Goal: Check status

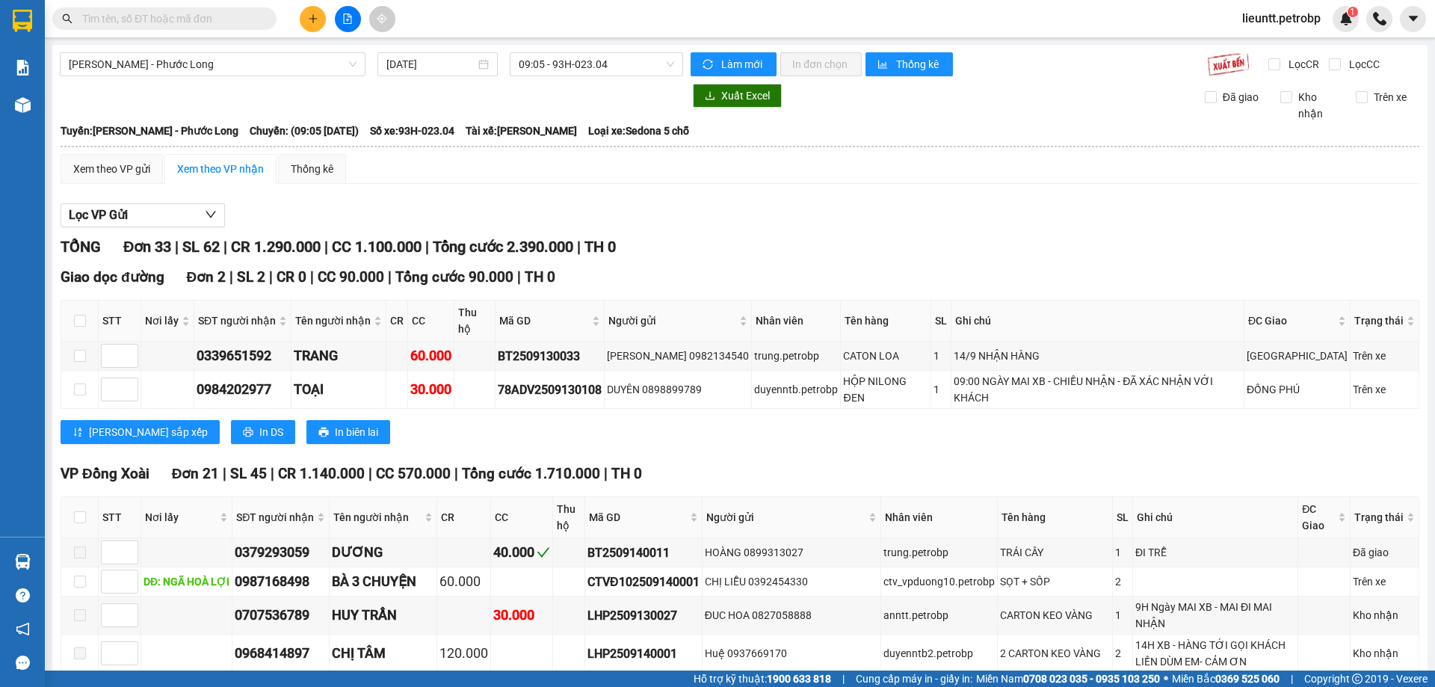
click at [233, 25] on input "text" at bounding box center [170, 18] width 176 height 16
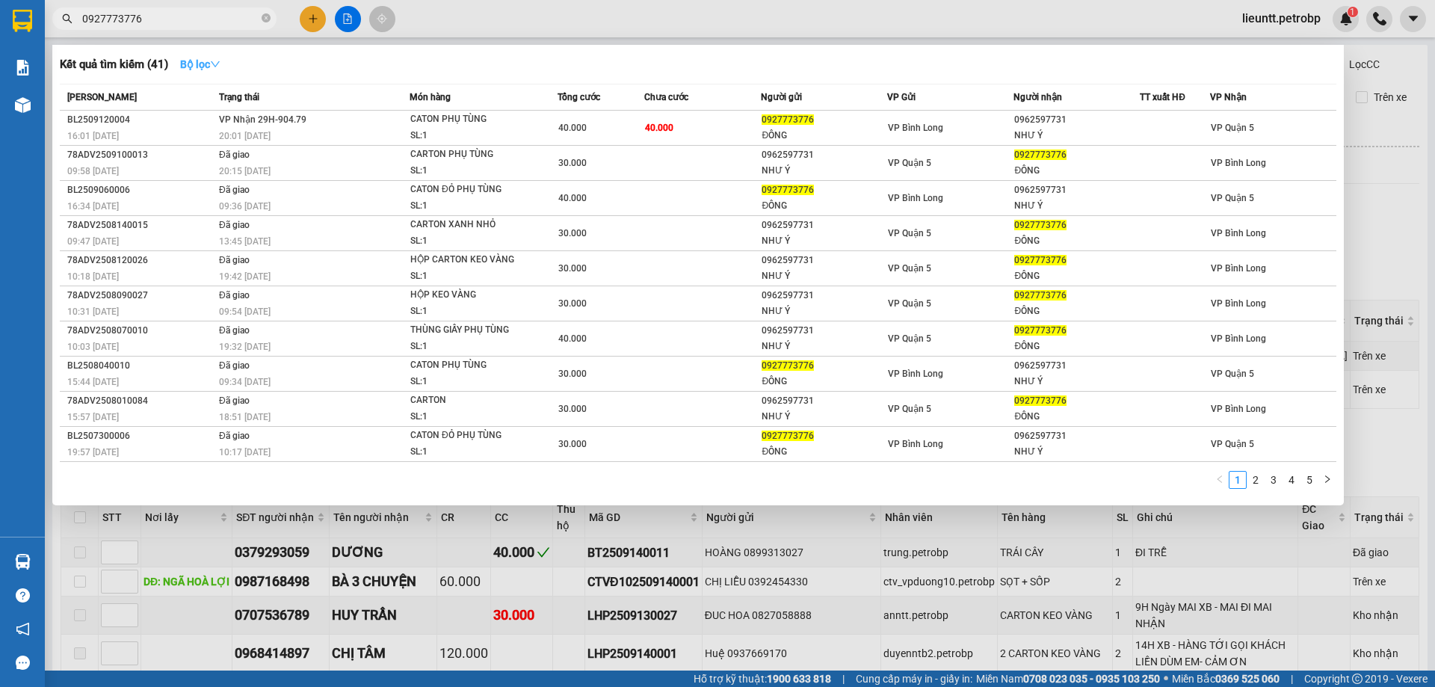
type input "0927773776"
click at [215, 62] on icon "down" at bounding box center [215, 64] width 10 height 10
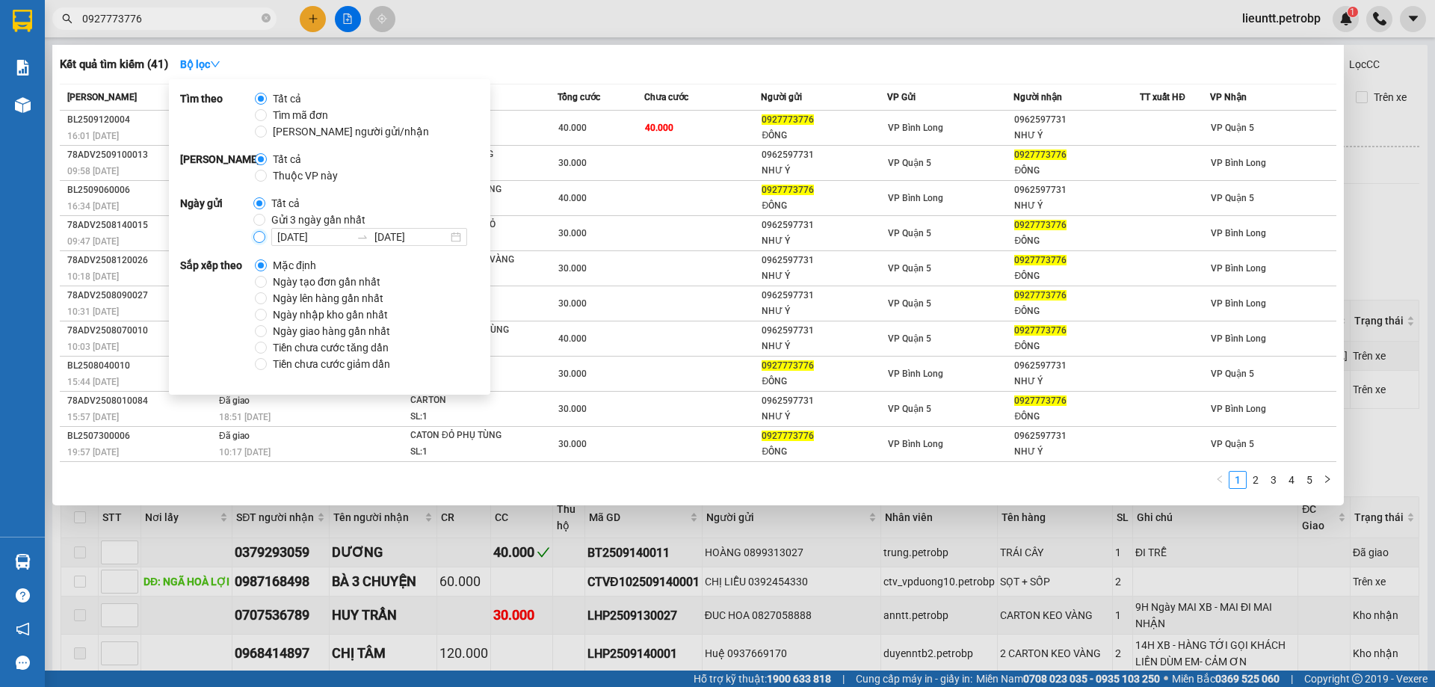
click at [259, 238] on input "[DATE] [DATE]" at bounding box center [259, 237] width 12 height 12
radio input "true"
radio input "false"
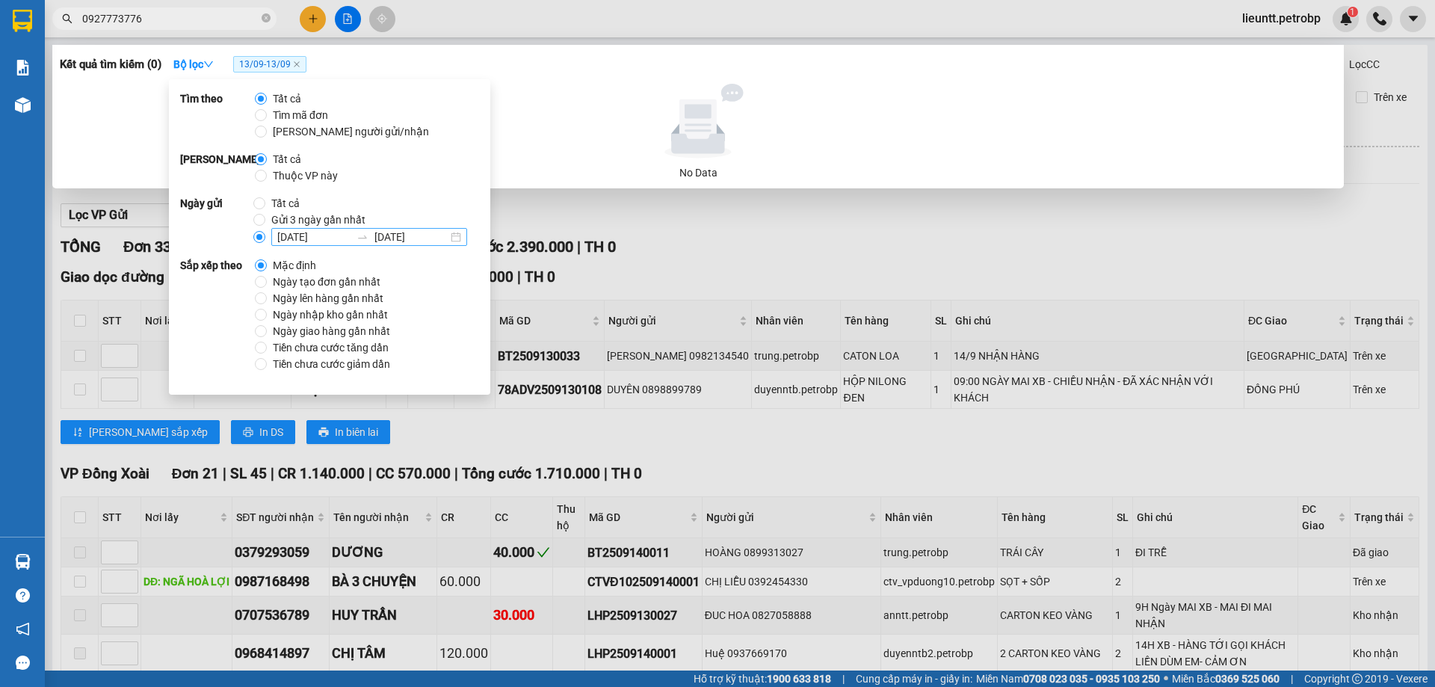
click at [278, 235] on input "[DATE]" at bounding box center [313, 237] width 73 height 16
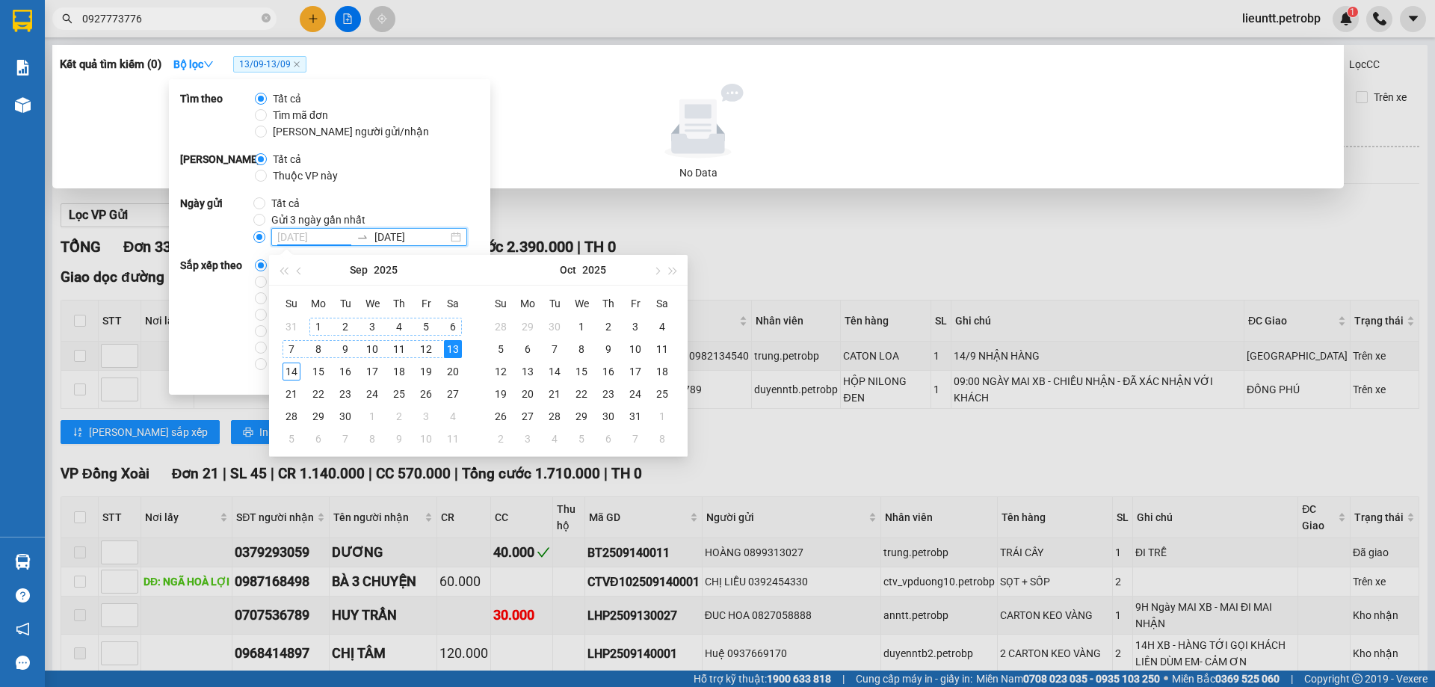
type input "[DATE]"
click at [318, 324] on div "1" at bounding box center [318, 327] width 18 height 18
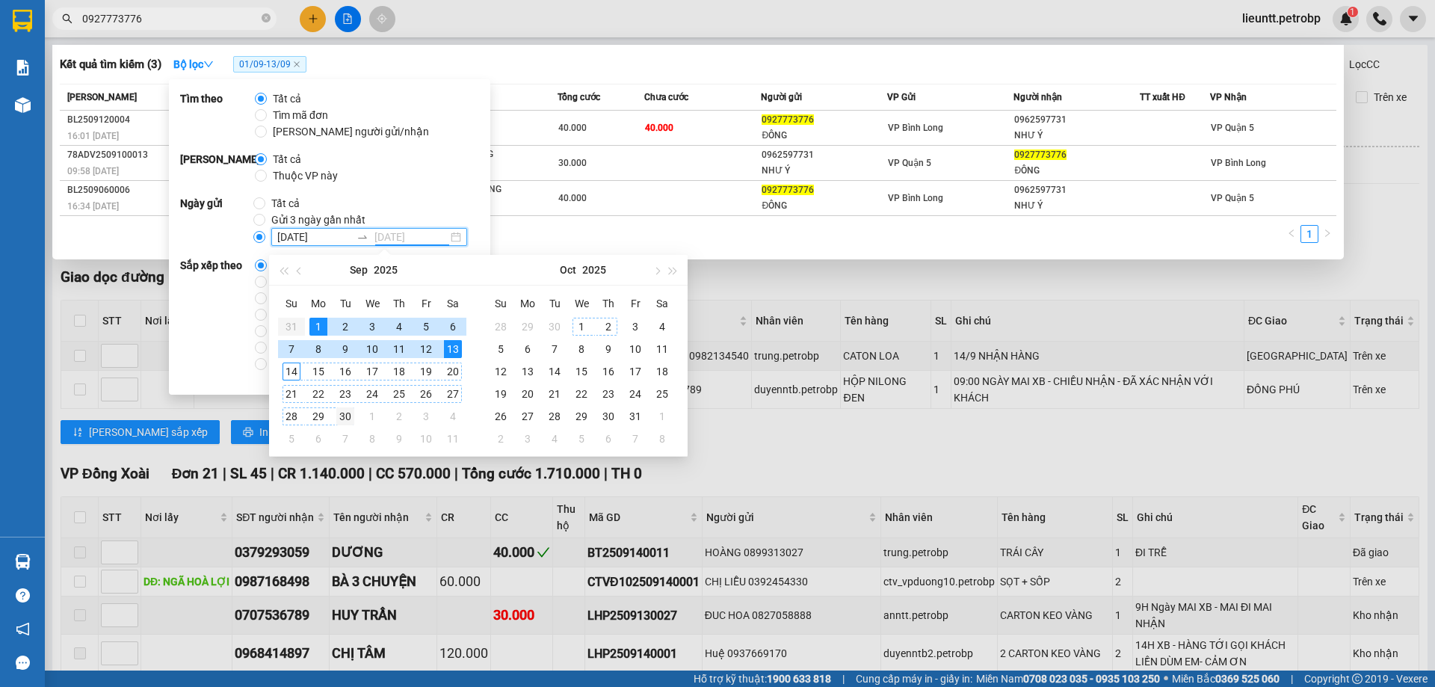
type input "[DATE]"
click at [348, 408] on div "30" at bounding box center [345, 416] width 18 height 18
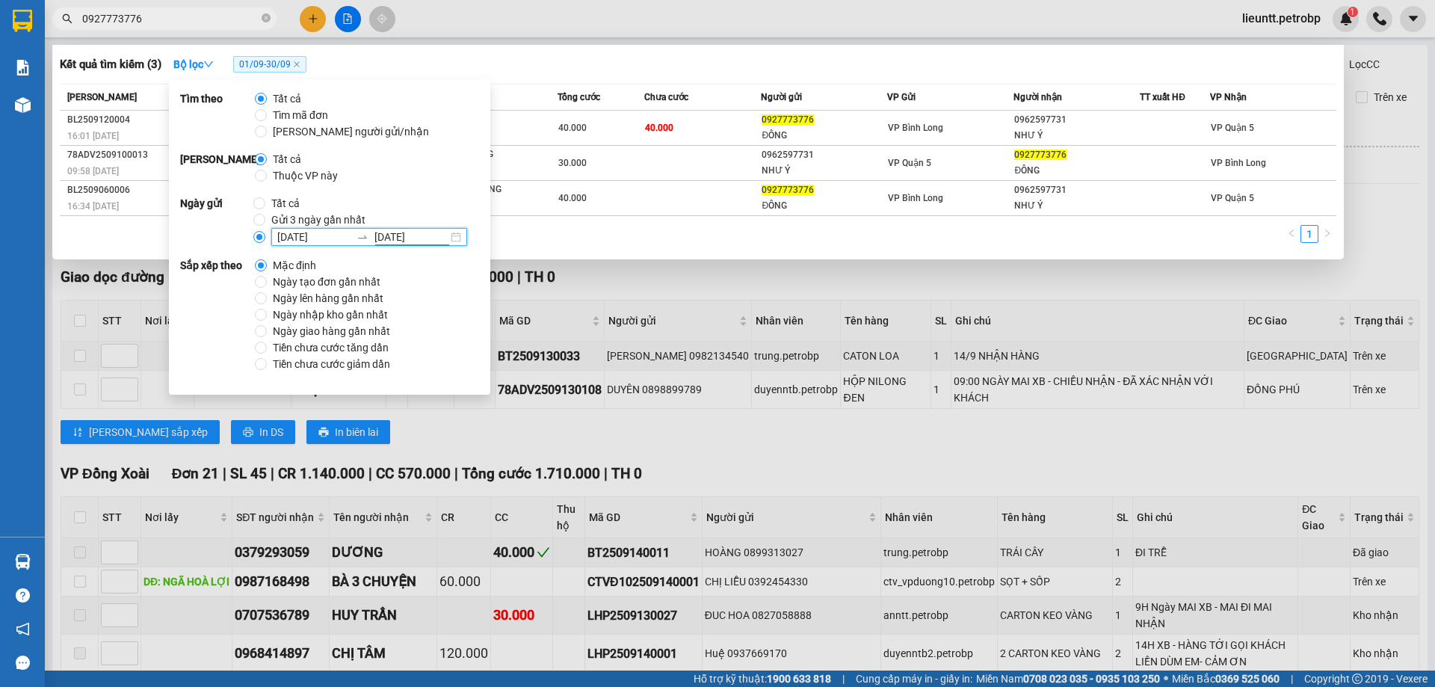
click at [623, 304] on div at bounding box center [717, 343] width 1435 height 687
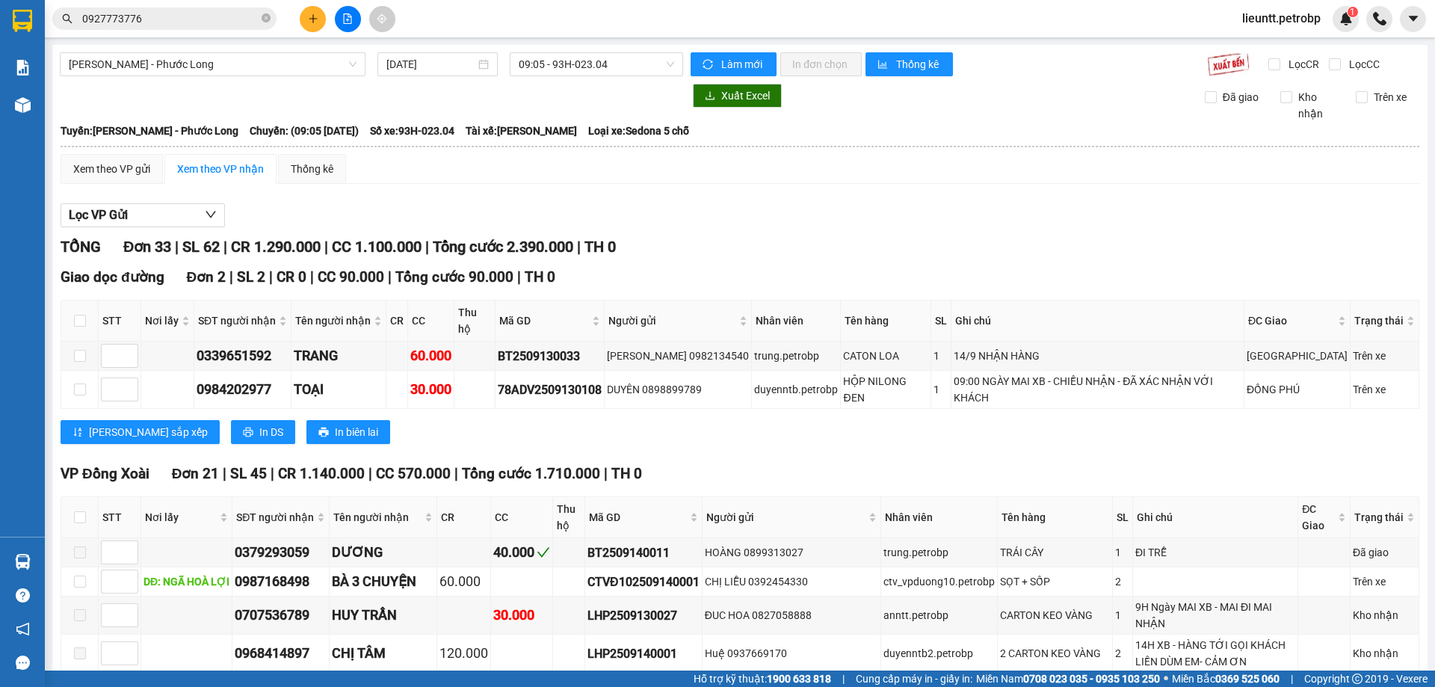
click at [196, 22] on input "0927773776" at bounding box center [170, 18] width 176 height 16
